Goal: Task Accomplishment & Management: Manage account settings

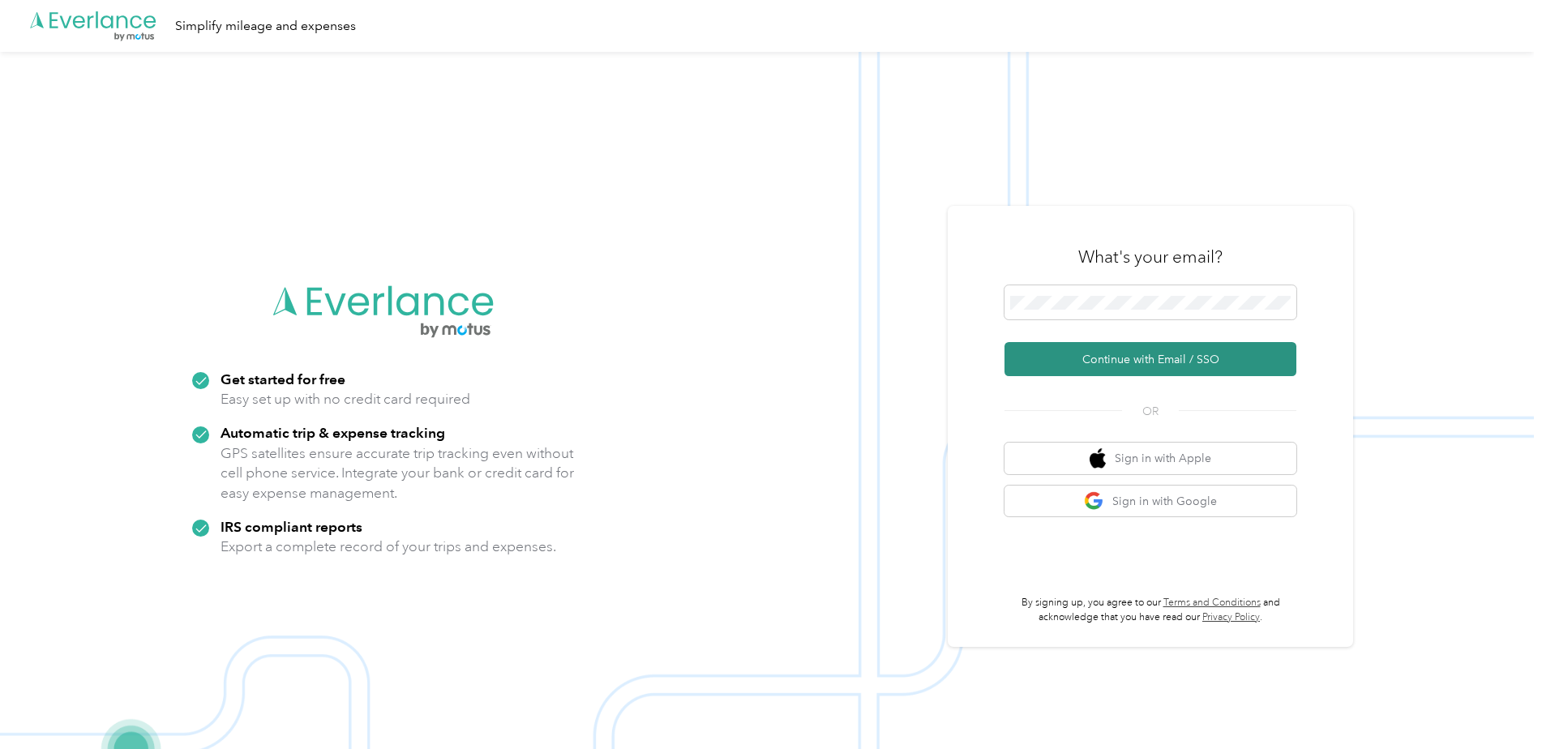
click at [1103, 360] on button "Continue with Email / SSO" at bounding box center [1150, 359] width 292 height 34
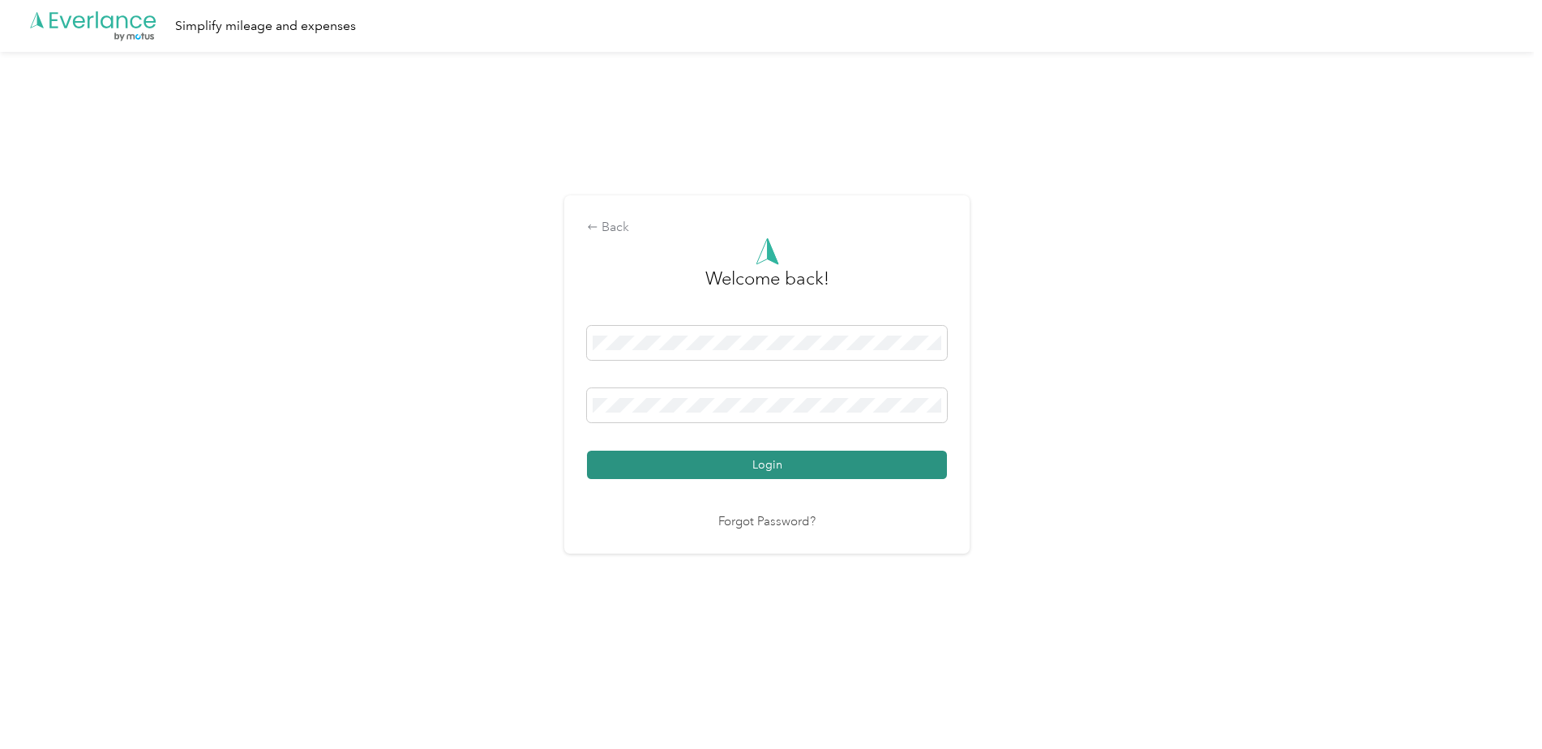
click at [752, 469] on button "Login" at bounding box center [767, 465] width 360 height 28
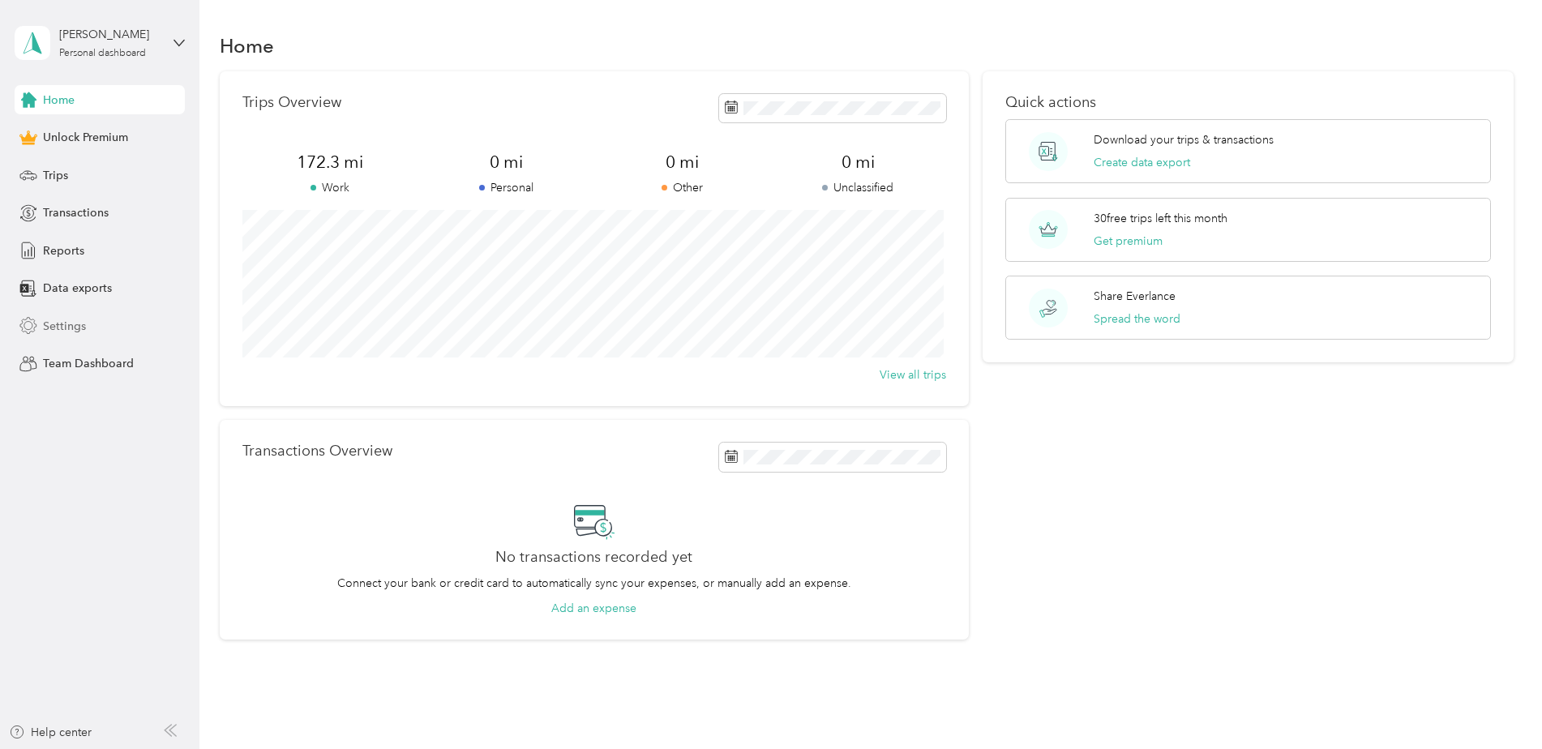
click at [56, 324] on span "Settings" at bounding box center [64, 326] width 43 height 17
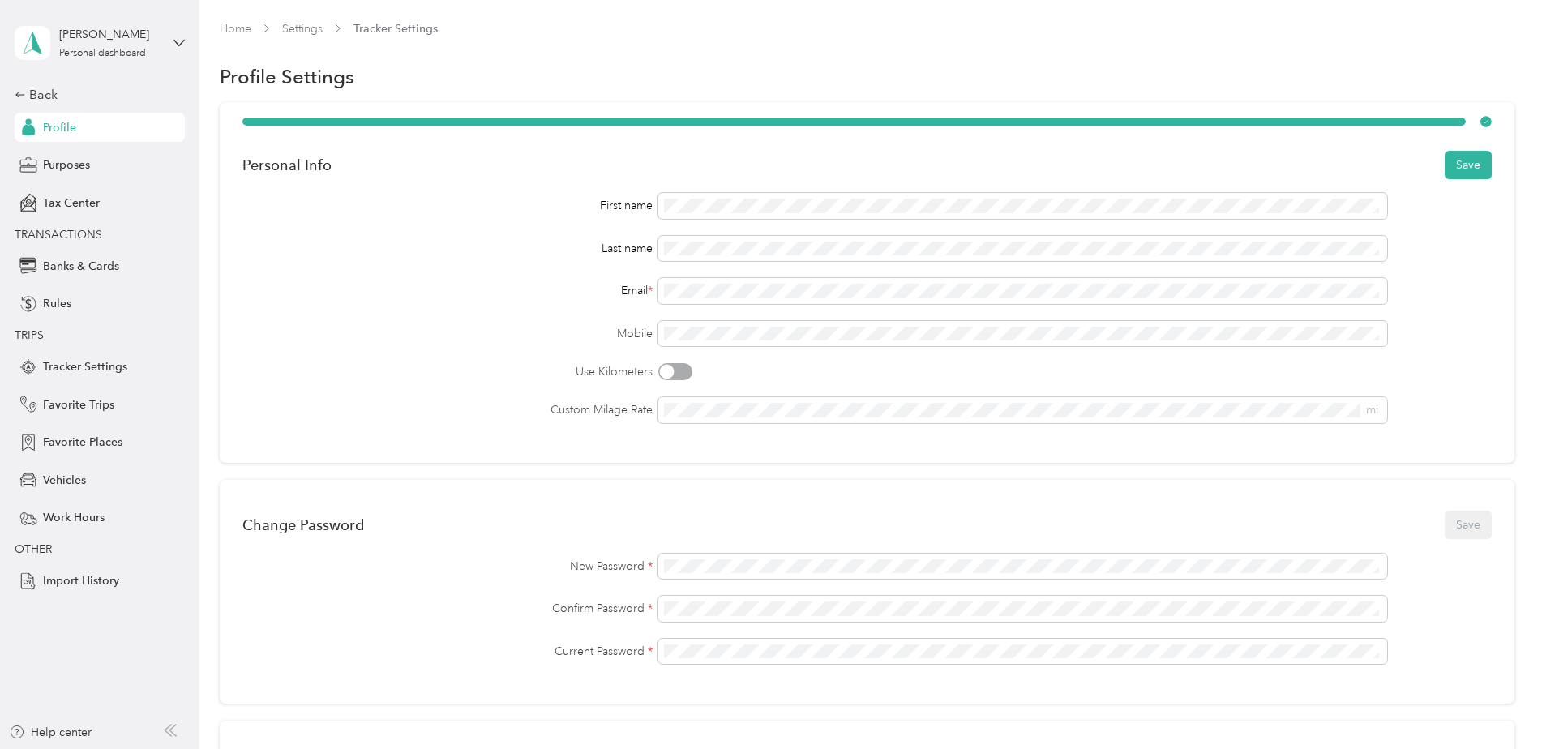
click at [466, 336] on label "Mobile" at bounding box center [447, 333] width 411 height 17
click at [1465, 167] on button "Save" at bounding box center [1468, 165] width 47 height 28
click at [40, 93] on div "Back" at bounding box center [96, 94] width 162 height 19
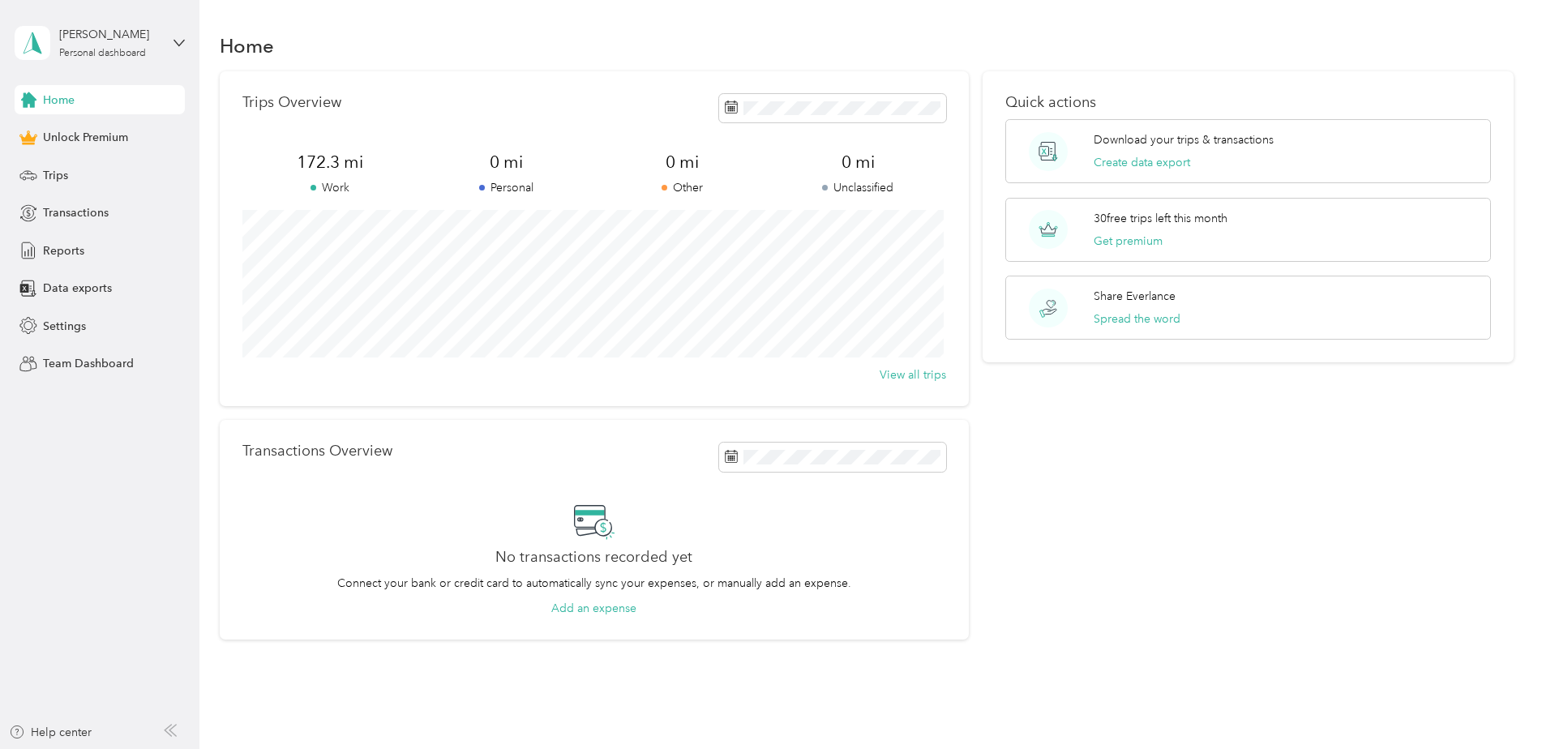
click at [62, 107] on span "Home" at bounding box center [59, 100] width 32 height 17
